Goal: Check status

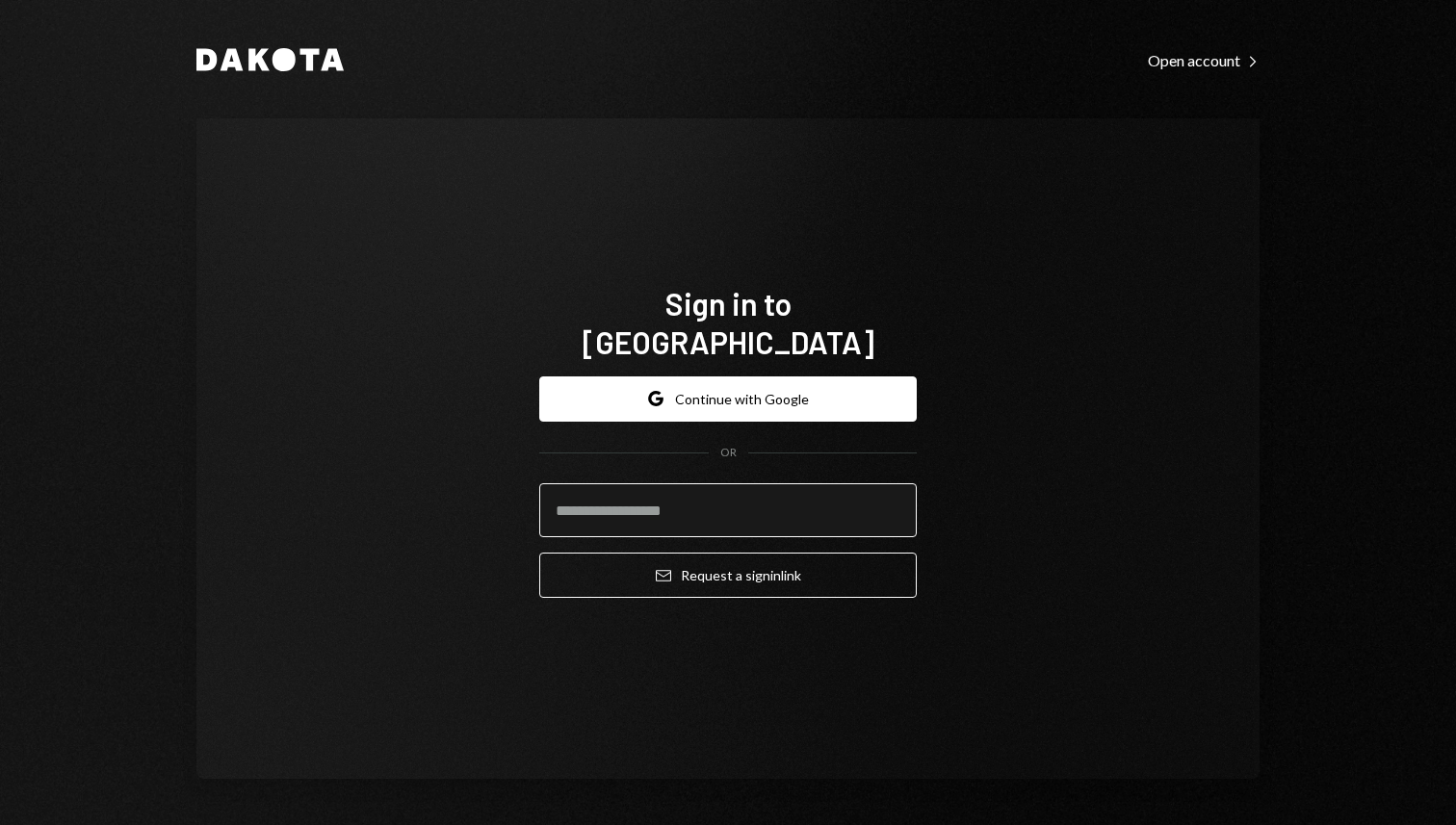
click at [678, 483] on input "email" at bounding box center [728, 510] width 378 height 54
type input "**********"
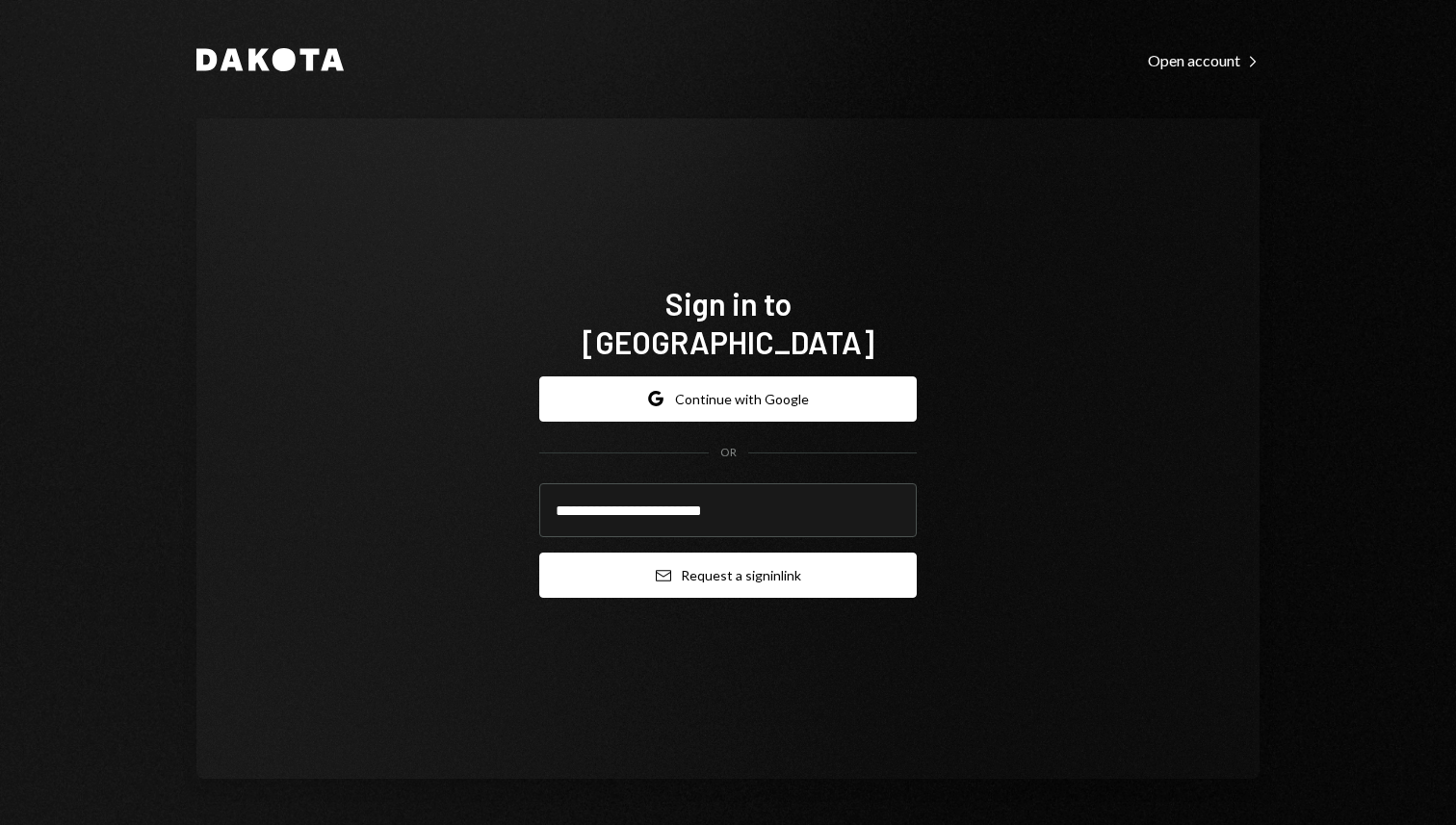
click at [737, 552] on button "Email Request a sign in link" at bounding box center [728, 574] width 378 height 45
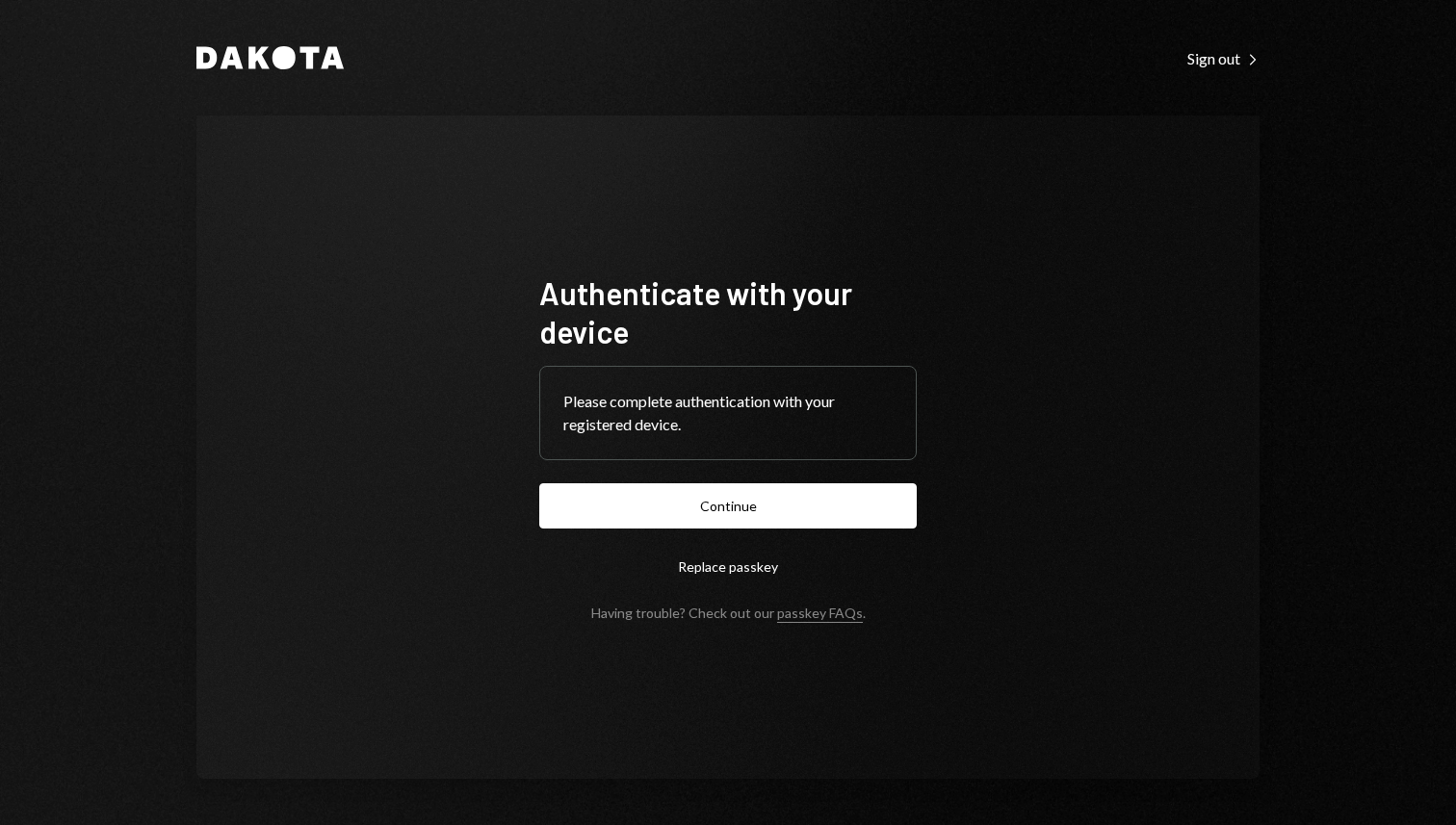
click at [678, 534] on form "Authenticate with your device Please complete authentication with your register…" at bounding box center [728, 447] width 378 height 348
click at [670, 506] on button "Continue" at bounding box center [728, 505] width 378 height 45
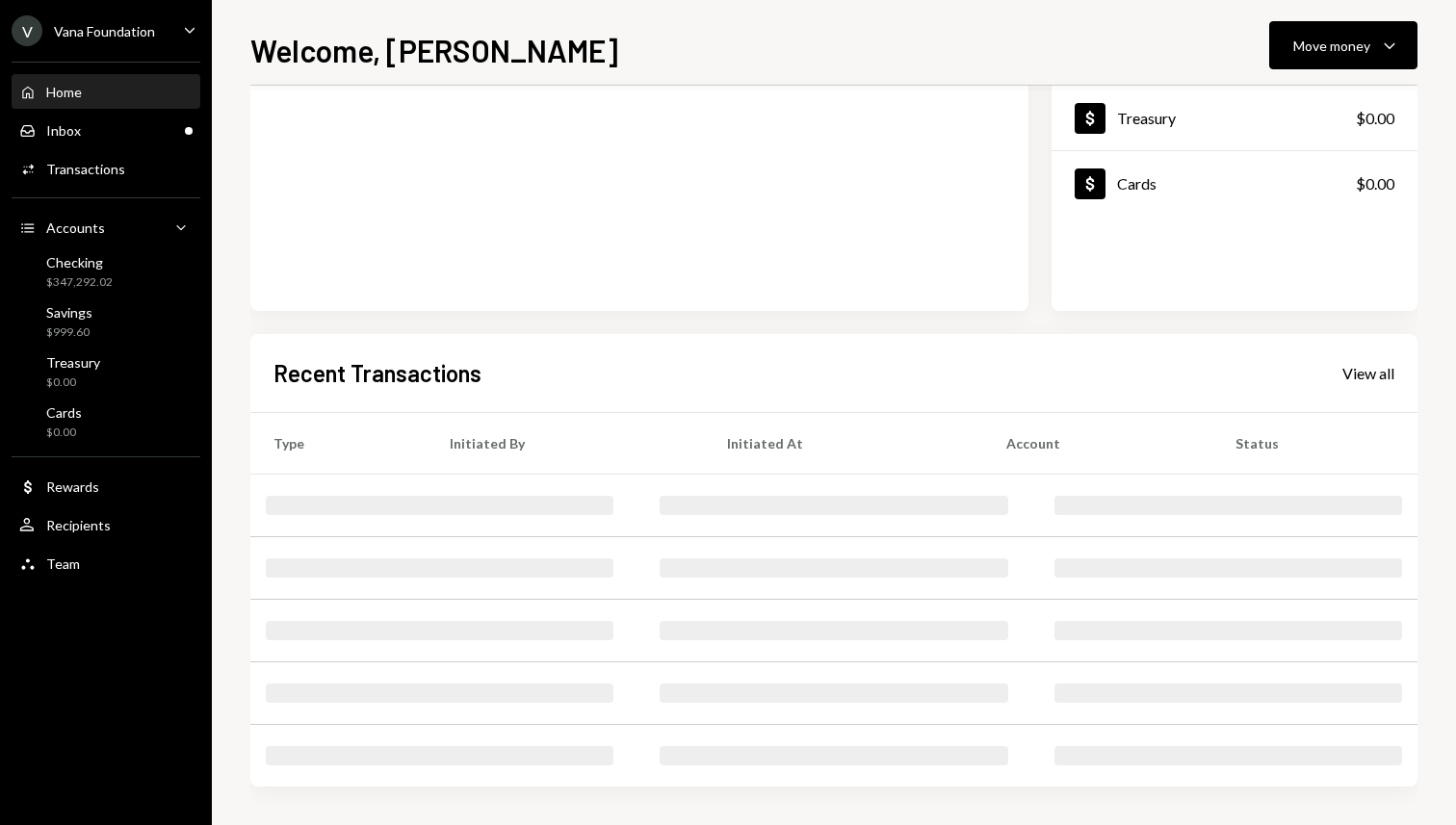
scroll to position [244, 0]
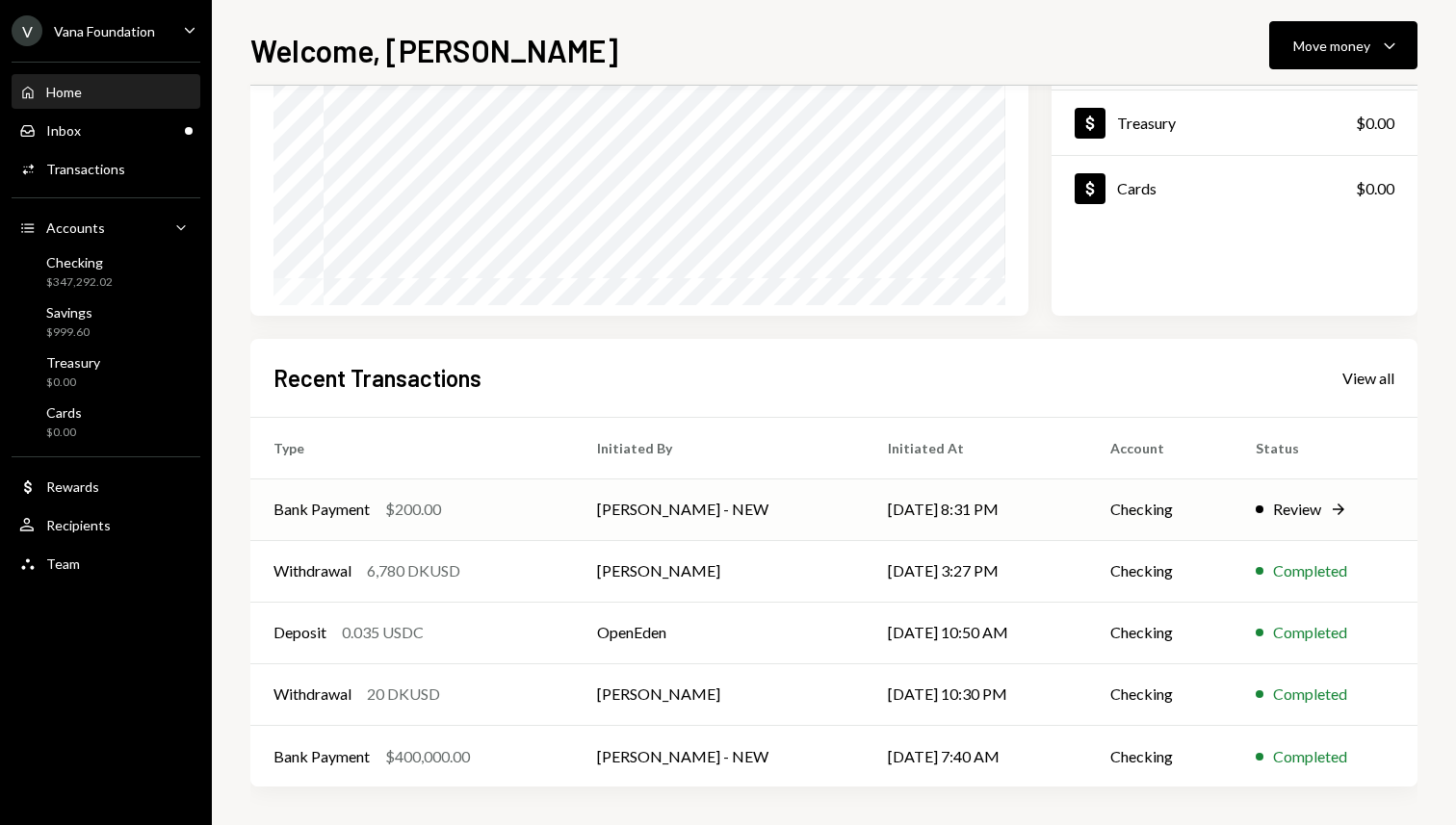
click at [875, 519] on td "[DATE] 8:31 PM" at bounding box center [975, 509] width 223 height 62
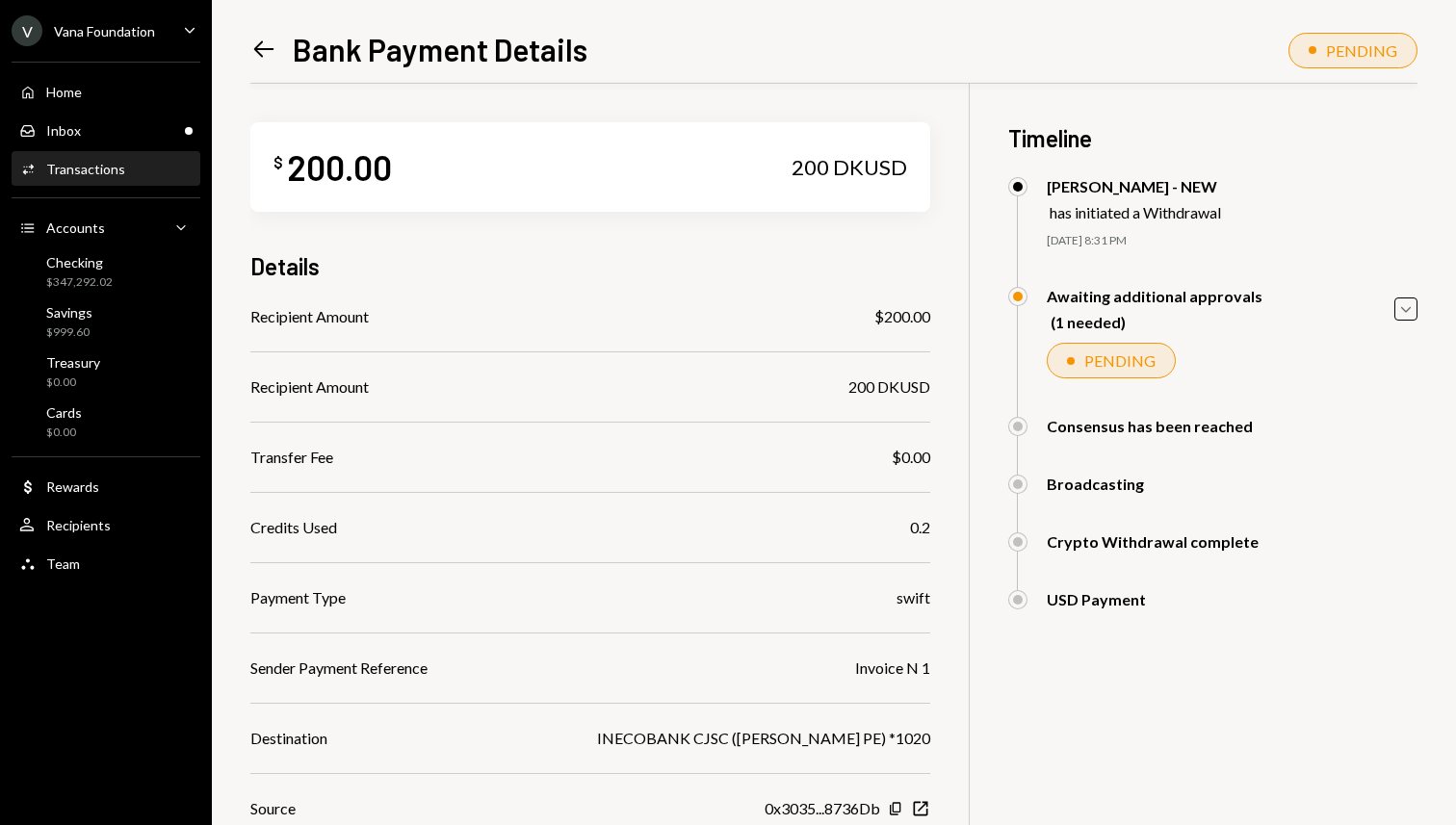
scroll to position [234, 0]
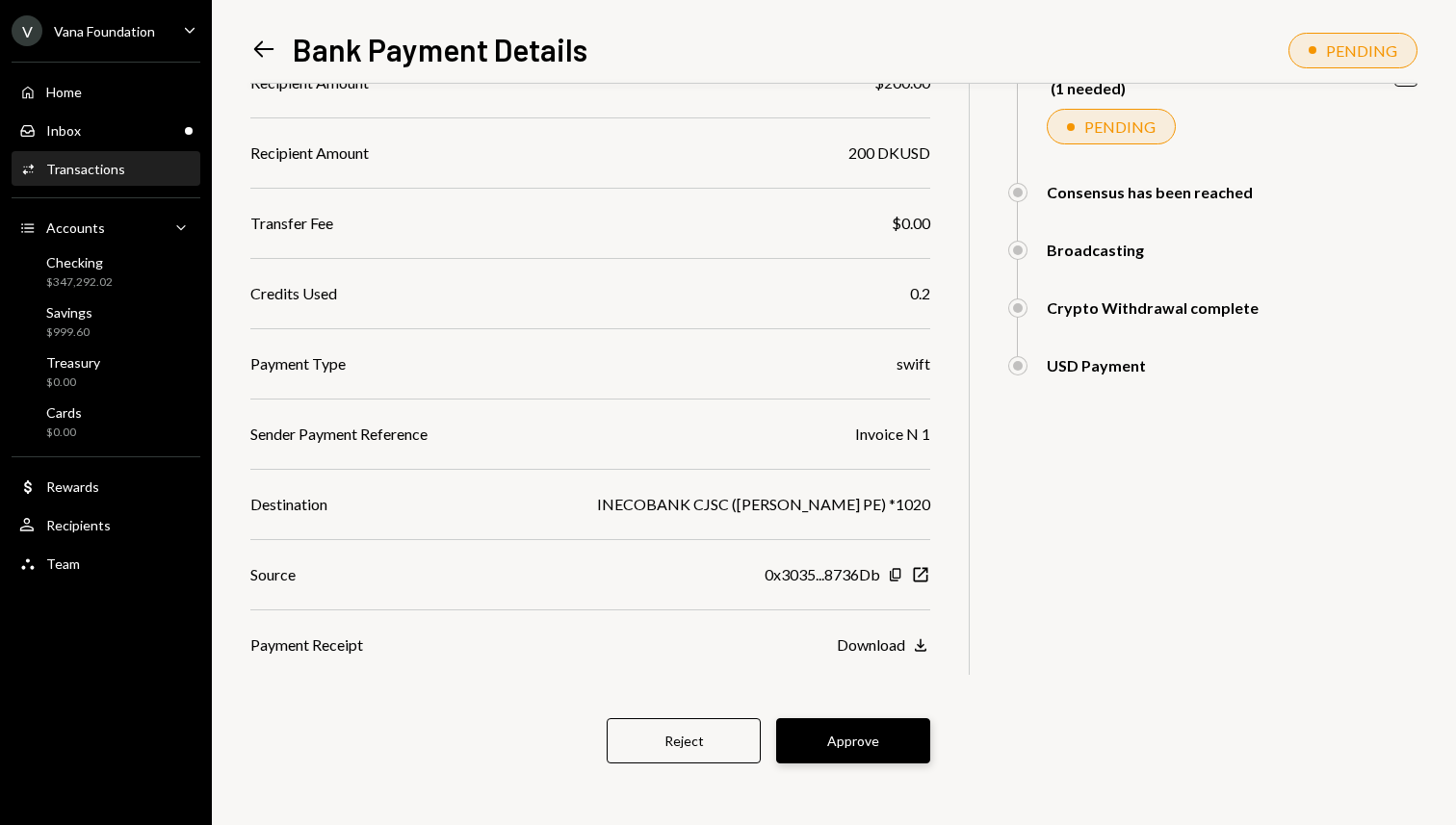
click at [840, 732] on button "Approve" at bounding box center [853, 740] width 154 height 45
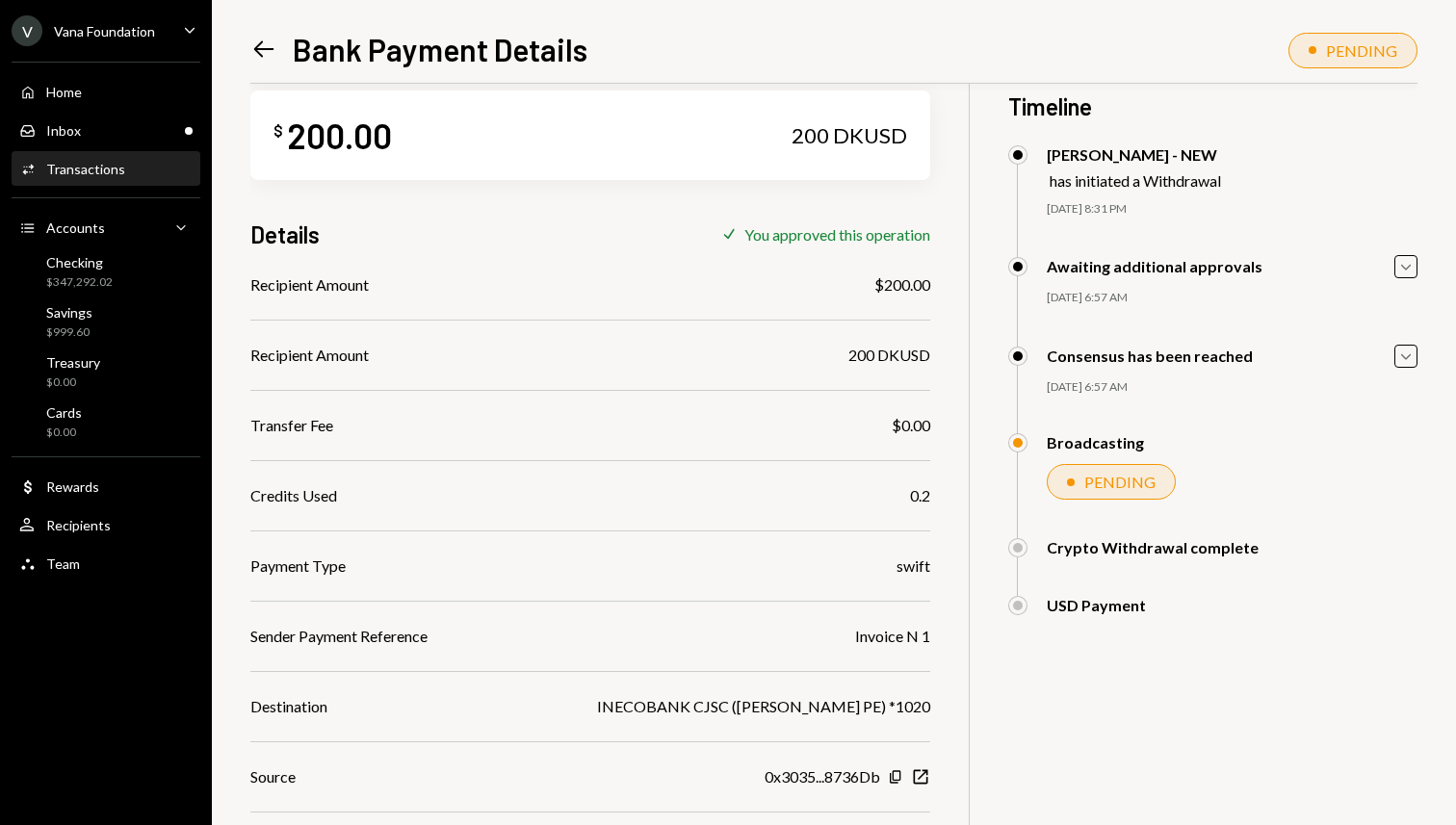
scroll to position [0, 0]
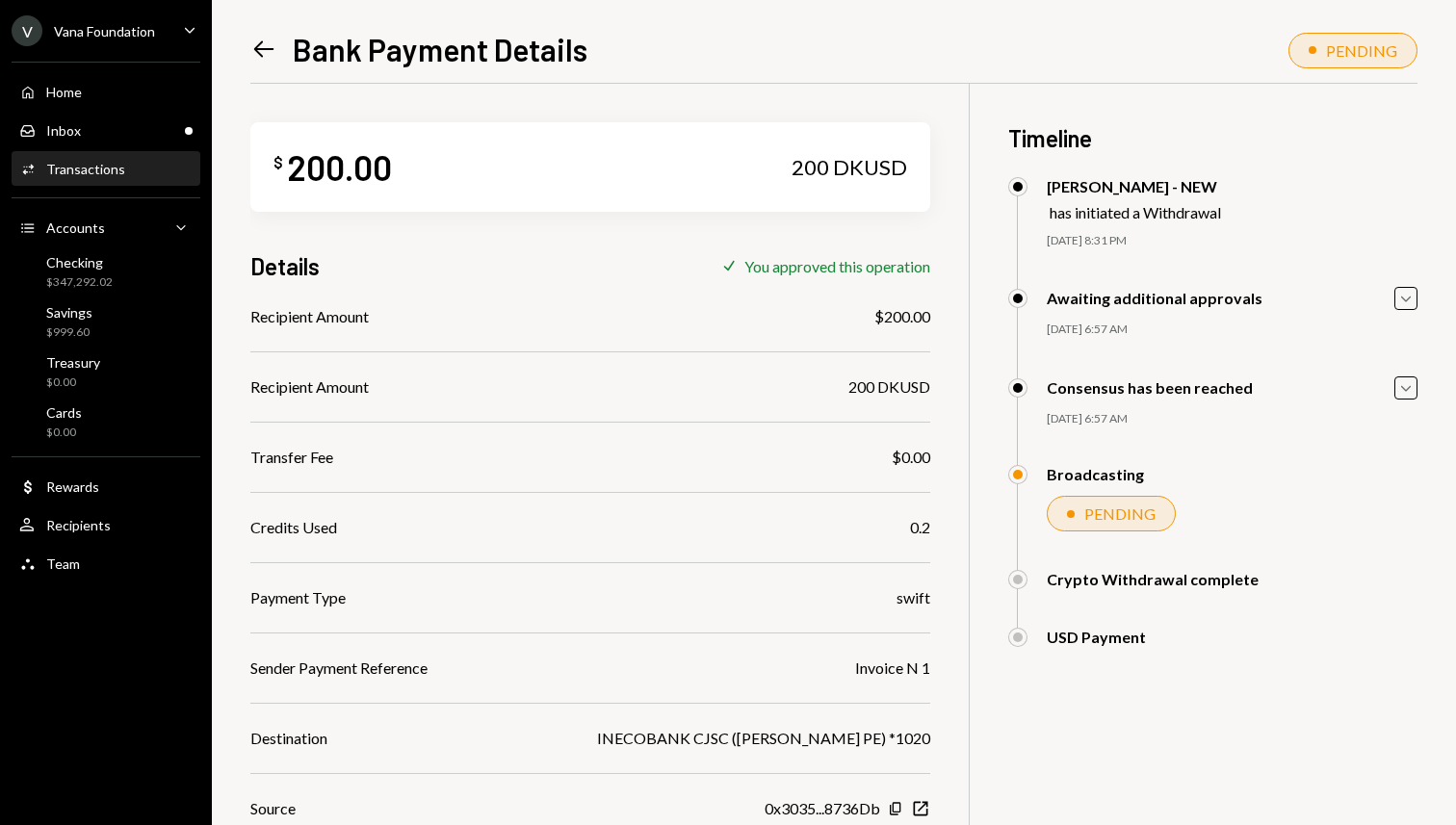
click at [273, 50] on icon "Left Arrow" at bounding box center [264, 49] width 27 height 27
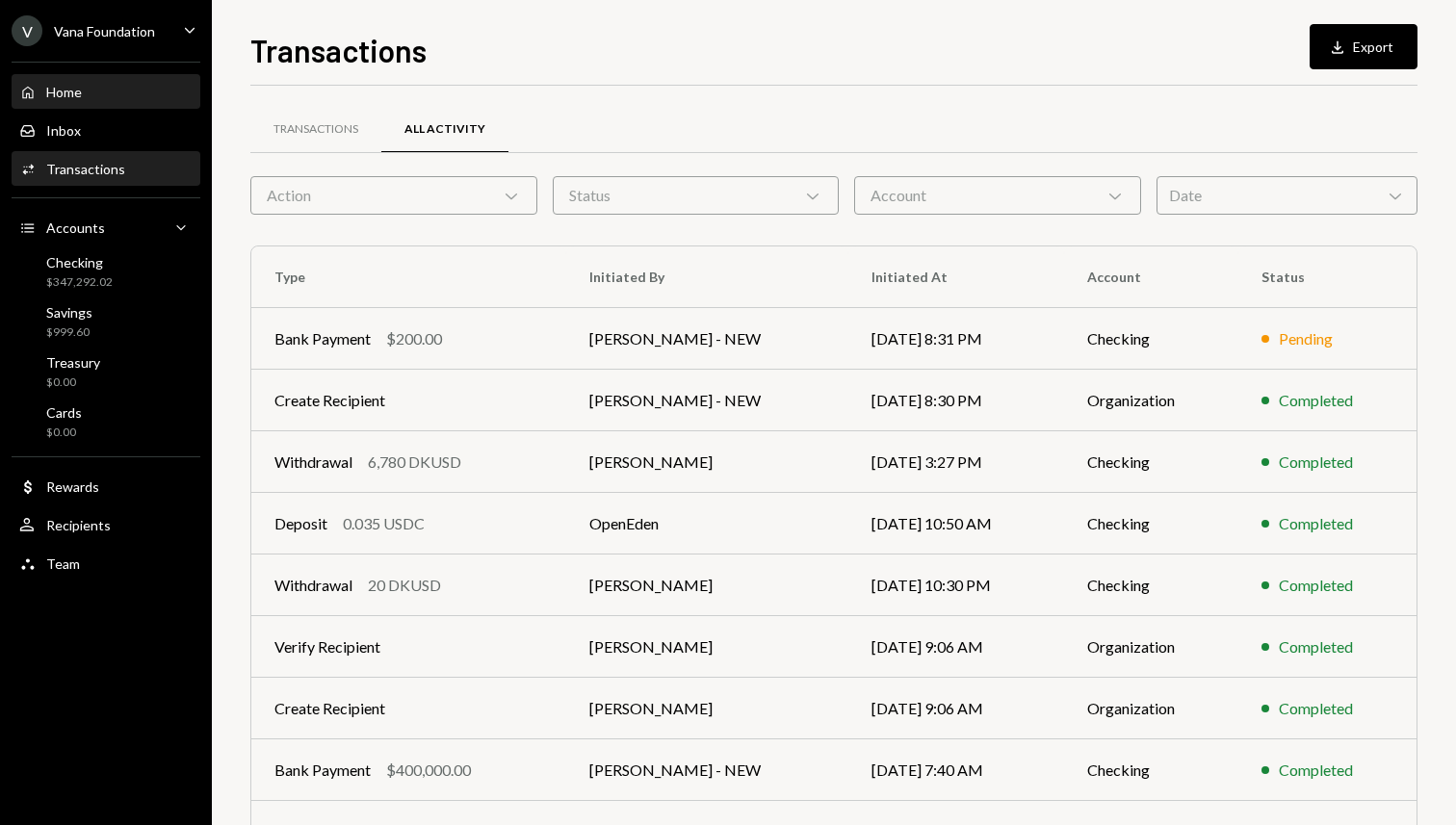
click at [133, 89] on div "Home Home" at bounding box center [105, 92] width 173 height 17
